Goal: Task Accomplishment & Management: Use online tool/utility

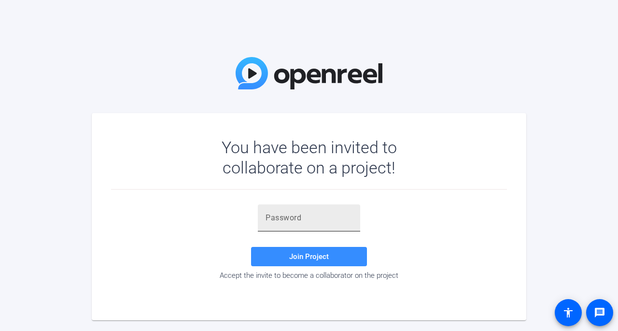
click at [271, 226] on div at bounding box center [308, 217] width 87 height 27
paste input "NF@Vuh"
type input "NF@Vuh"
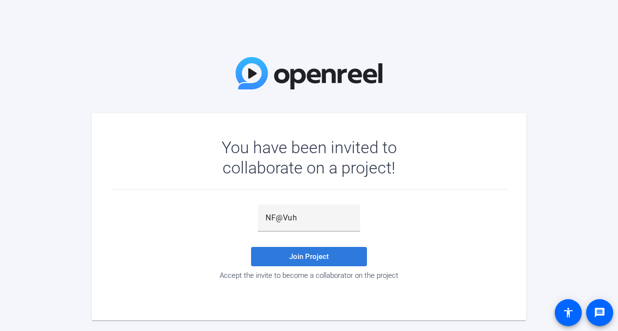
click at [300, 255] on span "Join Project" at bounding box center [309, 256] width 40 height 9
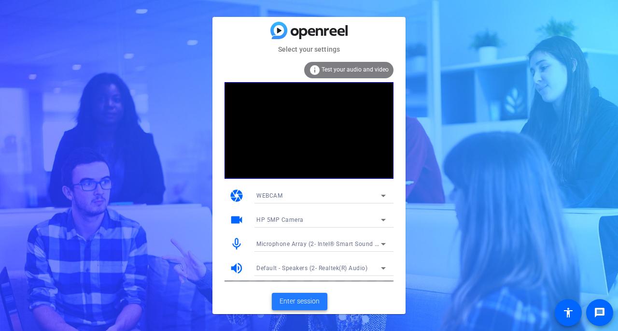
click at [311, 301] on span "Enter session" at bounding box center [299, 301] width 40 height 10
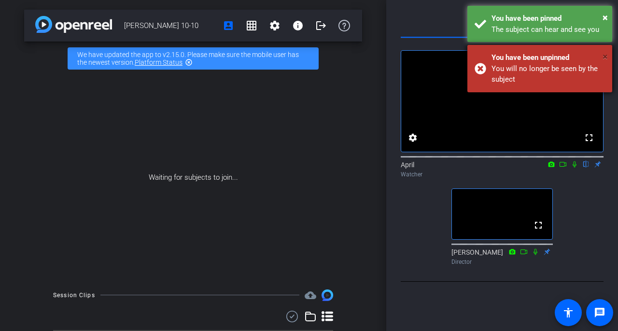
click at [603, 55] on span "×" at bounding box center [604, 57] width 5 height 12
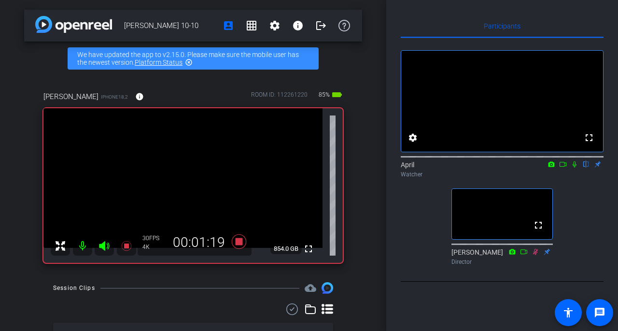
click at [574, 167] on icon at bounding box center [574, 164] width 8 height 7
click at [573, 168] on mat-icon at bounding box center [575, 164] width 12 height 9
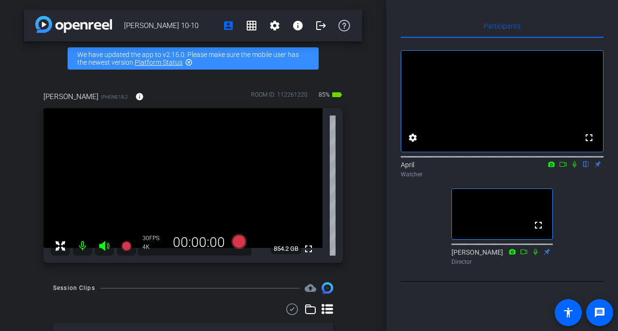
click at [575, 167] on icon at bounding box center [574, 164] width 8 height 7
click at [573, 167] on icon at bounding box center [574, 164] width 8 height 7
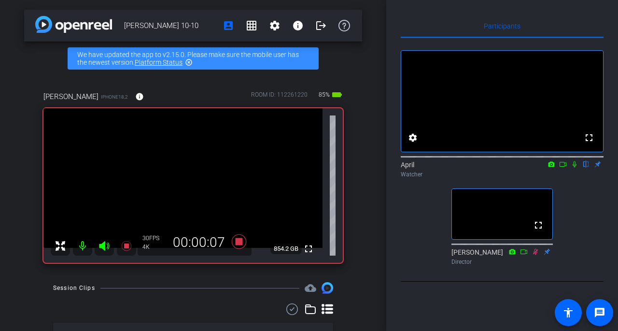
click at [572, 167] on icon at bounding box center [574, 164] width 8 height 7
click at [574, 167] on icon at bounding box center [574, 164] width 8 height 7
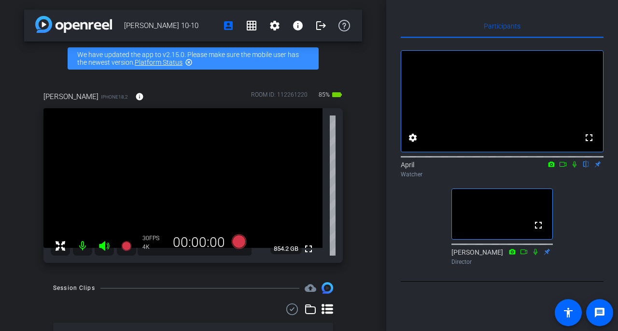
click at [575, 167] on icon at bounding box center [574, 164] width 4 height 6
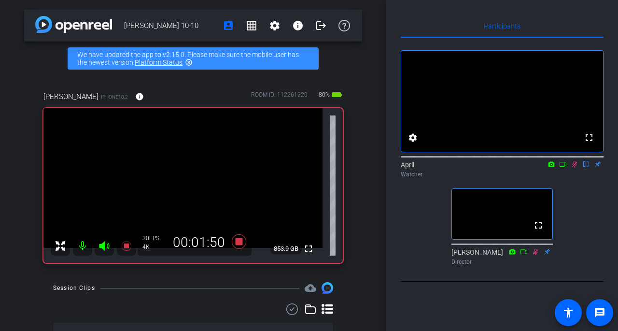
click at [573, 179] on div "April flip Watcher" at bounding box center [502, 169] width 203 height 19
click at [572, 167] on icon at bounding box center [574, 164] width 8 height 7
